Goal: Task Accomplishment & Management: Use online tool/utility

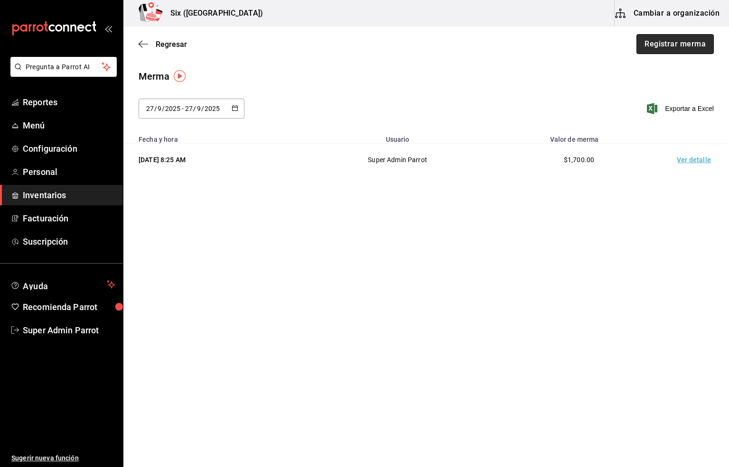
click at [673, 45] on button "Registrar merma" at bounding box center [674, 44] width 77 height 20
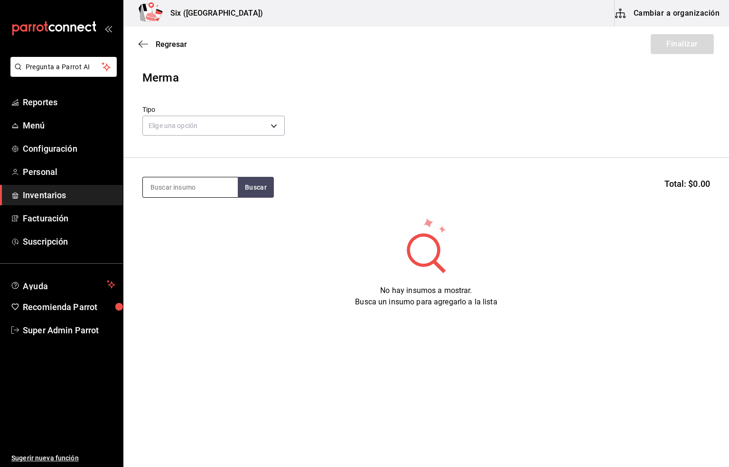
click at [171, 178] on input at bounding box center [190, 188] width 95 height 20
type input "j"
click at [40, 195] on span "Inventarios" at bounding box center [69, 195] width 93 height 13
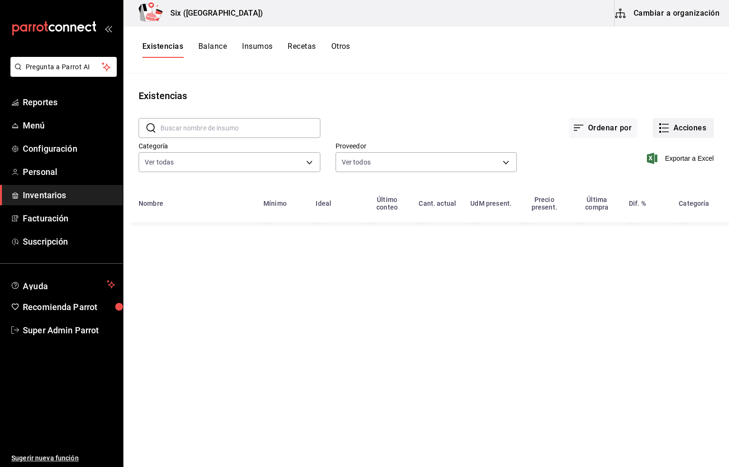
click at [688, 130] on button "Acciones" at bounding box center [683, 128] width 61 height 20
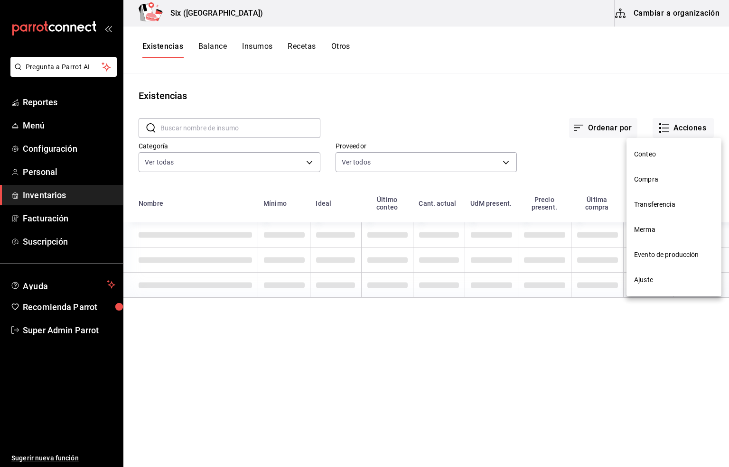
click at [644, 180] on span "Compra" at bounding box center [674, 180] width 80 height 10
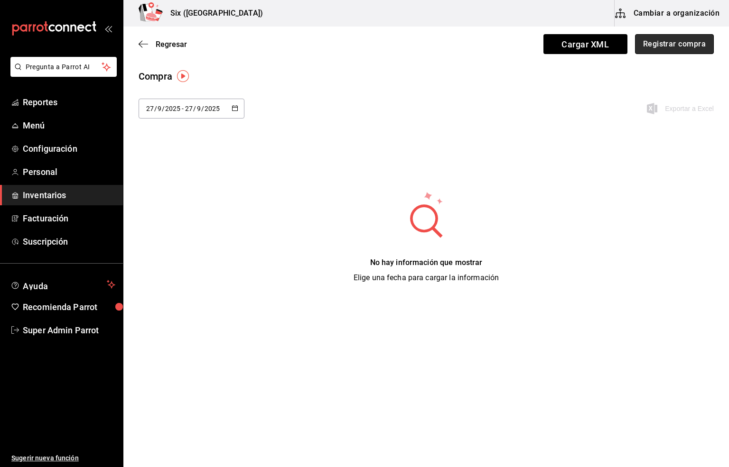
click at [660, 46] on button "Registrar compra" at bounding box center [674, 44] width 79 height 20
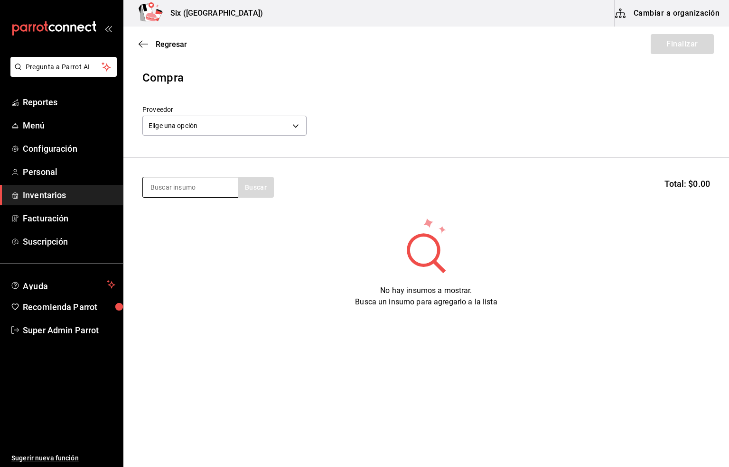
click at [172, 190] on input at bounding box center [190, 188] width 95 height 20
type input "jugos"
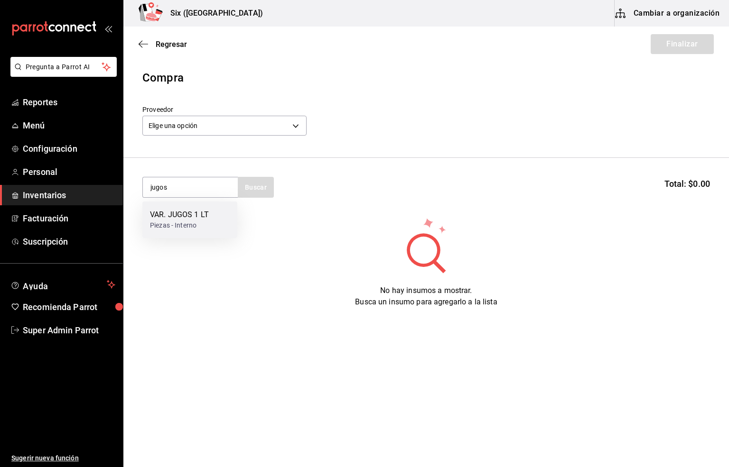
click at [194, 215] on div "VAR. JUGOS 1 LT" at bounding box center [179, 214] width 59 height 11
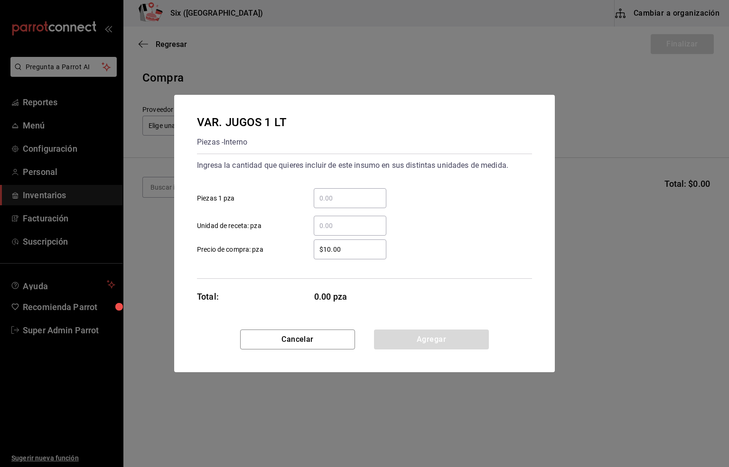
click at [328, 226] on input "​ Unidad de receta: pza" at bounding box center [350, 225] width 73 height 11
type input "8"
click at [411, 342] on button "Agregar" at bounding box center [431, 340] width 115 height 20
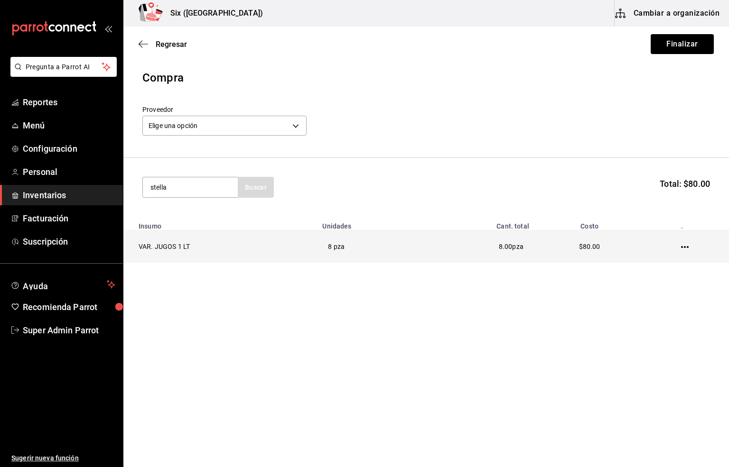
type input "stella"
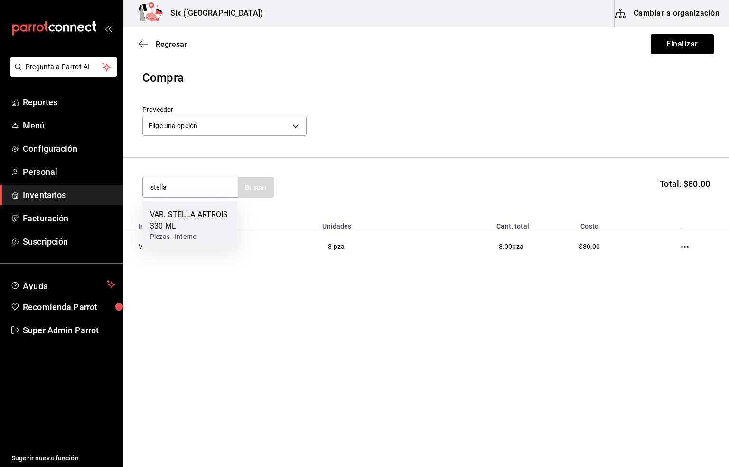
click at [191, 230] on div "VAR. STELLA ARTROIS 330 ML" at bounding box center [190, 220] width 80 height 23
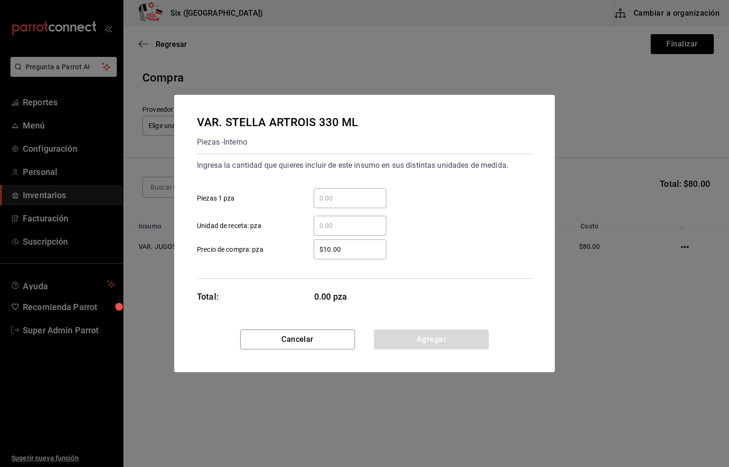
click at [326, 224] on input "​ Unidad de receta: pza" at bounding box center [350, 225] width 73 height 11
type input "24"
click at [420, 343] on button "Agregar" at bounding box center [431, 340] width 115 height 20
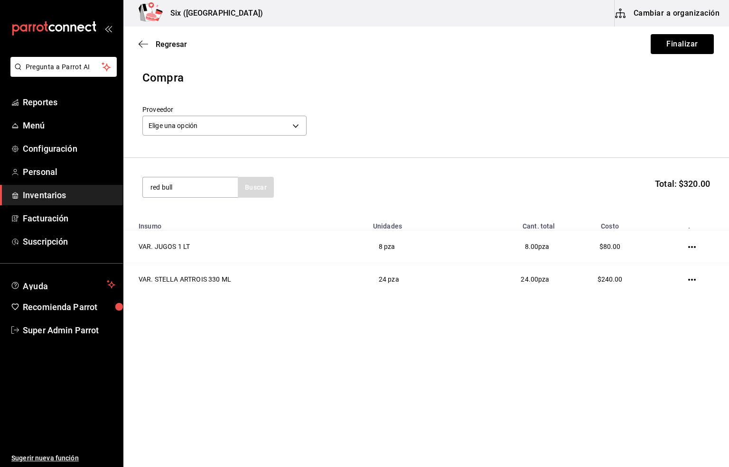
type input "red bull"
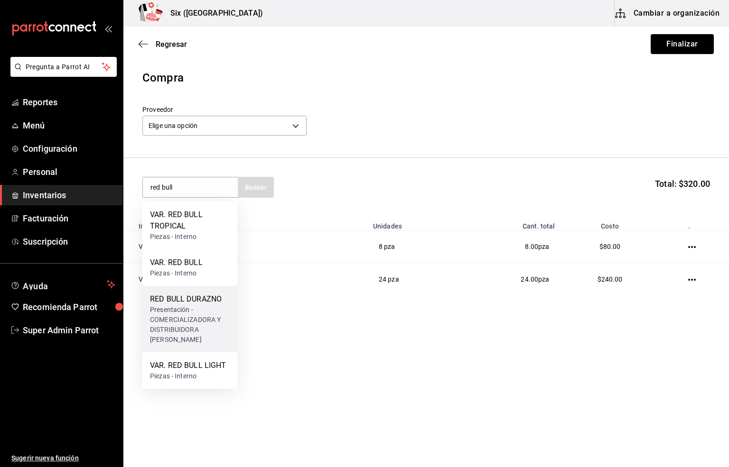
click at [171, 313] on div "Presentación - COMERCIALIZADORA Y DISTRIBUIDORA [PERSON_NAME]" at bounding box center [190, 325] width 80 height 40
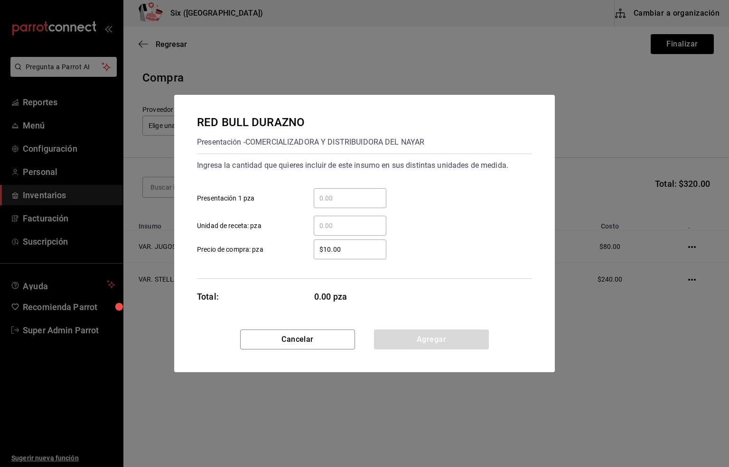
click at [328, 222] on input "​ Unidad de receta: pza" at bounding box center [350, 225] width 73 height 11
type input "11"
click at [427, 337] on button "Agregar" at bounding box center [431, 340] width 115 height 20
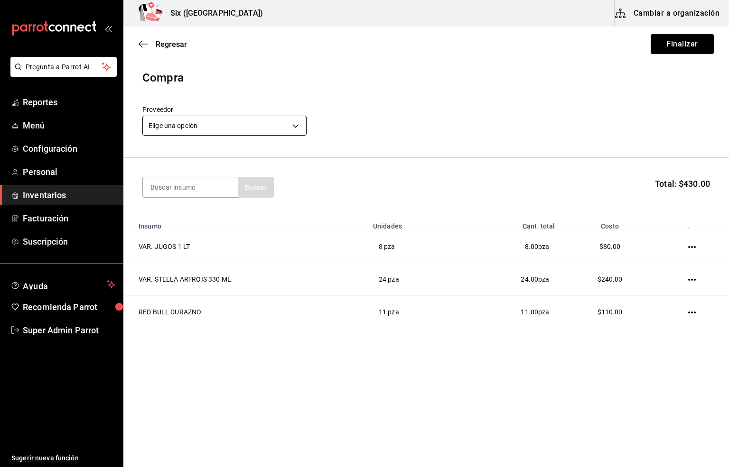
click at [194, 126] on body "Pregunta a Parrot AI Reportes Menú Configuración Personal Inventarios Facturaci…" at bounding box center [364, 207] width 729 height 414
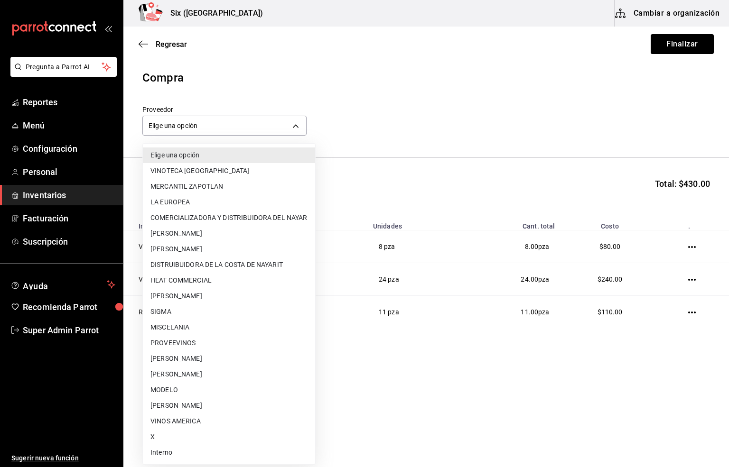
click at [162, 455] on li "Interno" at bounding box center [229, 453] width 172 height 16
type input "e92abefe-3c10-4da0-8aca-c4e45273ec9d"
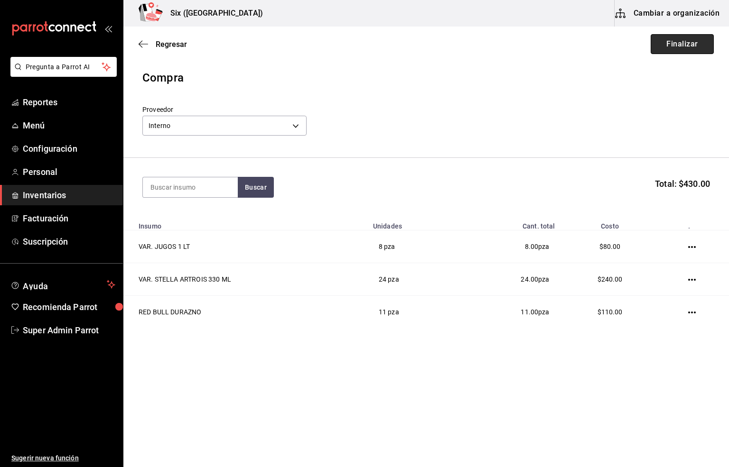
click at [682, 48] on button "Finalizar" at bounding box center [682, 44] width 63 height 20
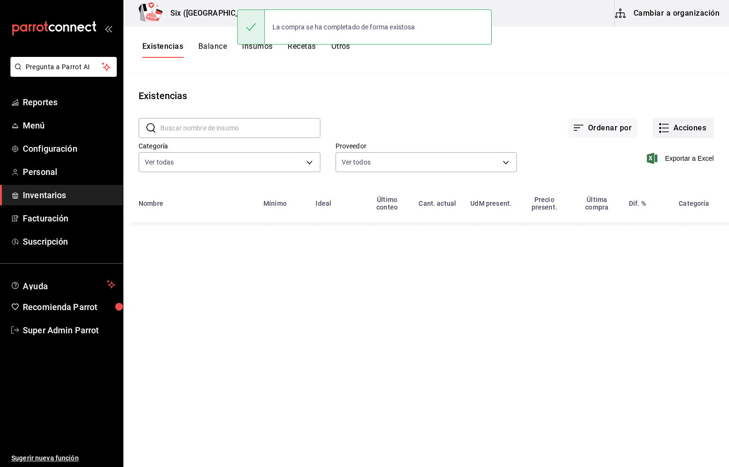
click at [678, 122] on button "Acciones" at bounding box center [683, 128] width 61 height 20
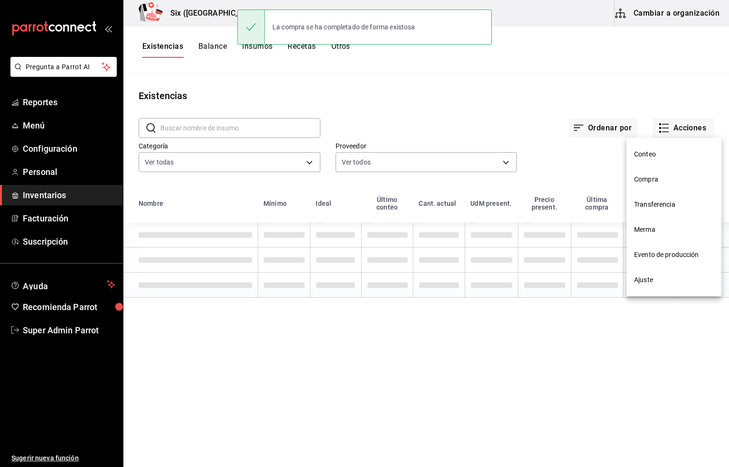
click at [644, 181] on span "Compra" at bounding box center [674, 180] width 80 height 10
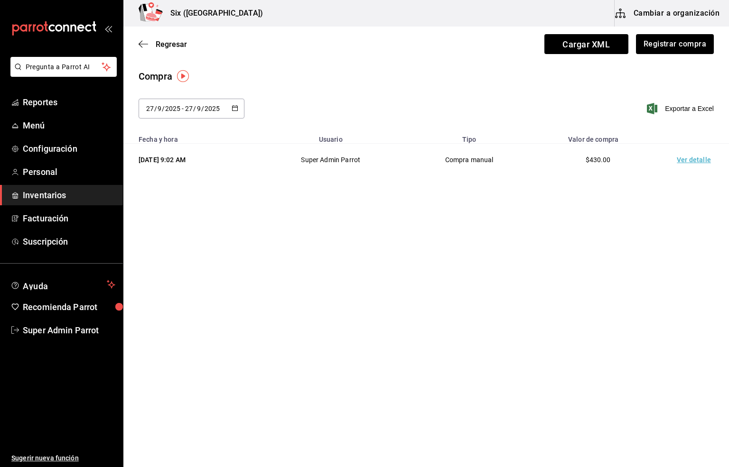
click at [691, 161] on td "Ver detalle" at bounding box center [696, 160] width 66 height 33
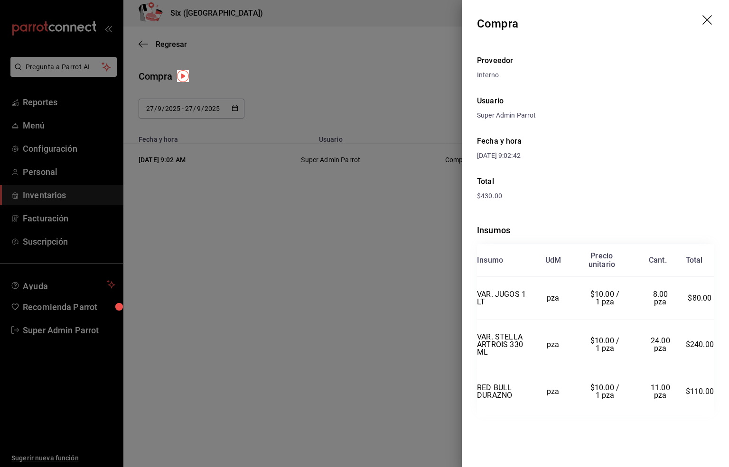
click at [702, 17] on icon "drag" at bounding box center [707, 20] width 11 height 11
